Goal: Navigation & Orientation: Understand site structure

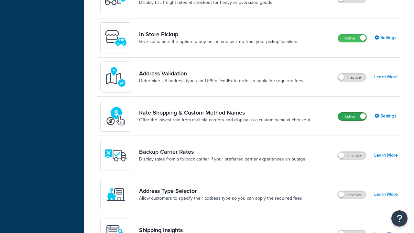
click at [352, 113] on label "Active" at bounding box center [352, 117] width 28 height 8
